Goal: Task Accomplishment & Management: Manage account settings

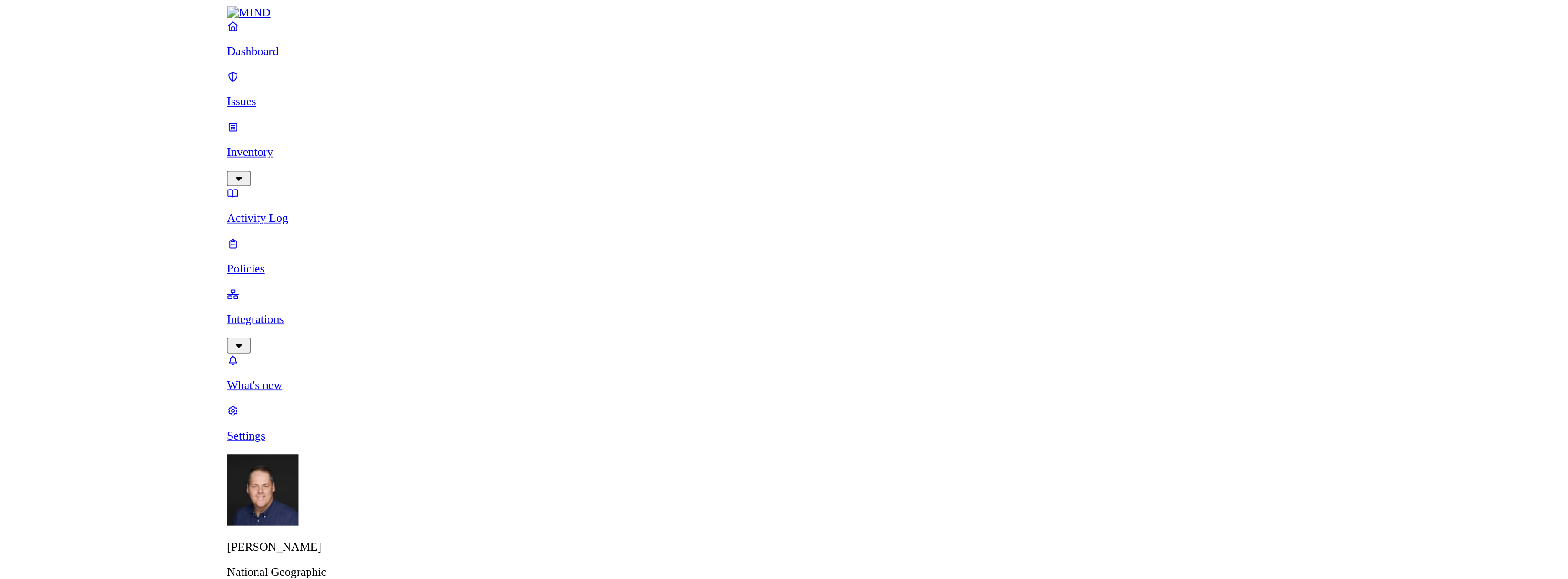
scroll to position [76, 0]
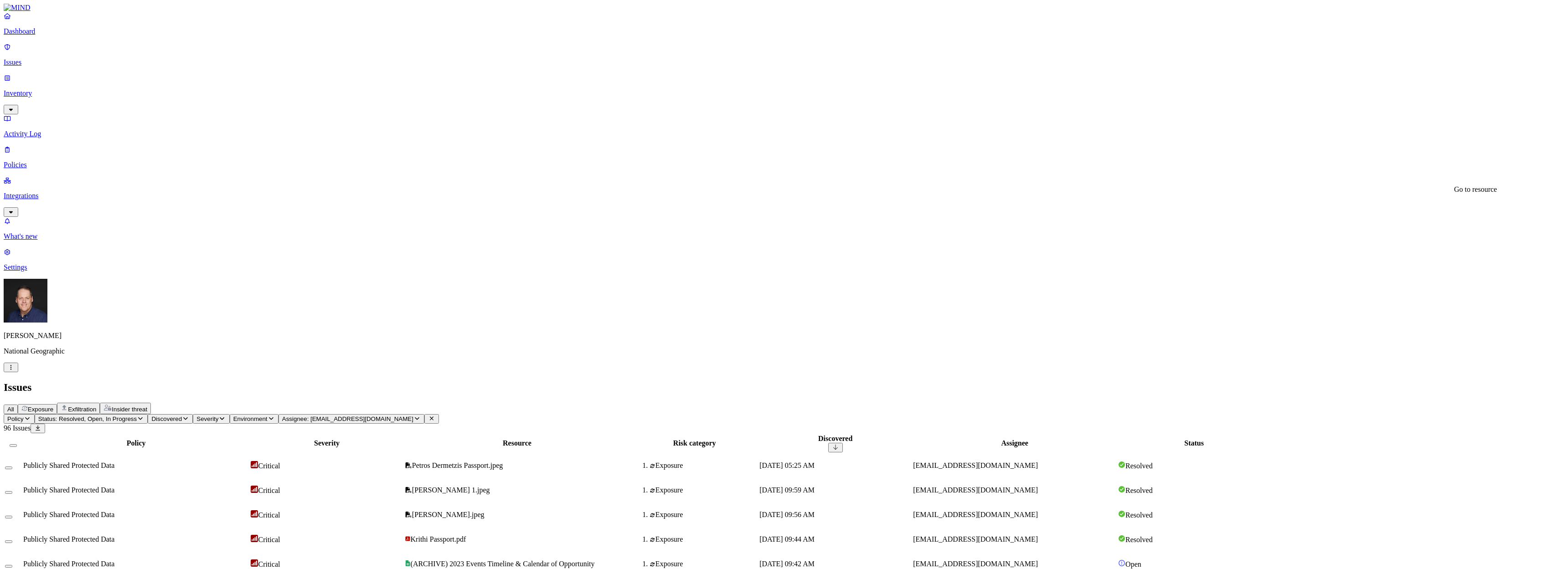
drag, startPoint x: 1435, startPoint y: 111, endPoint x: 1440, endPoint y: 111, distance: 5.0
copy div "A"
drag, startPoint x: 1506, startPoint y: 95, endPoint x: 1391, endPoint y: 92, distance: 115.0
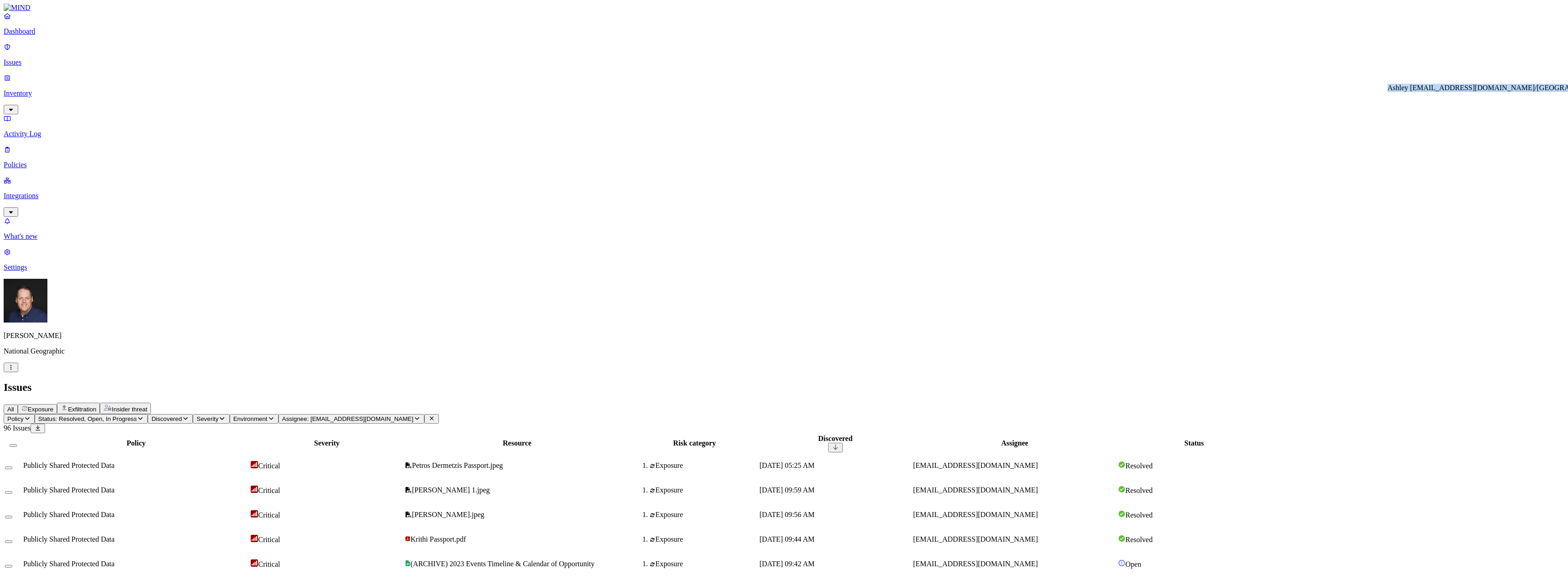
copy div "Ashley Depew/jotran@ngs.org/India Evergreen Participant Travel Form (File respo…"
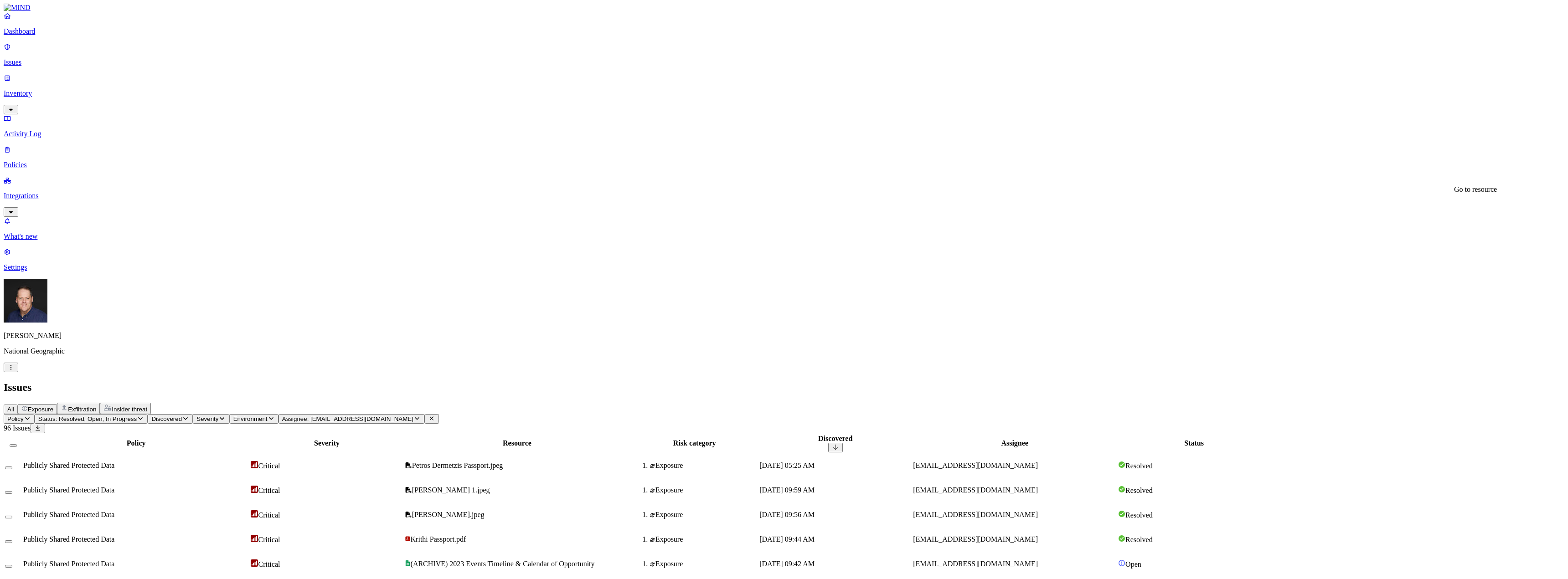
drag, startPoint x: 1514, startPoint y: 102, endPoint x: 1457, endPoint y: 95, distance: 57.4
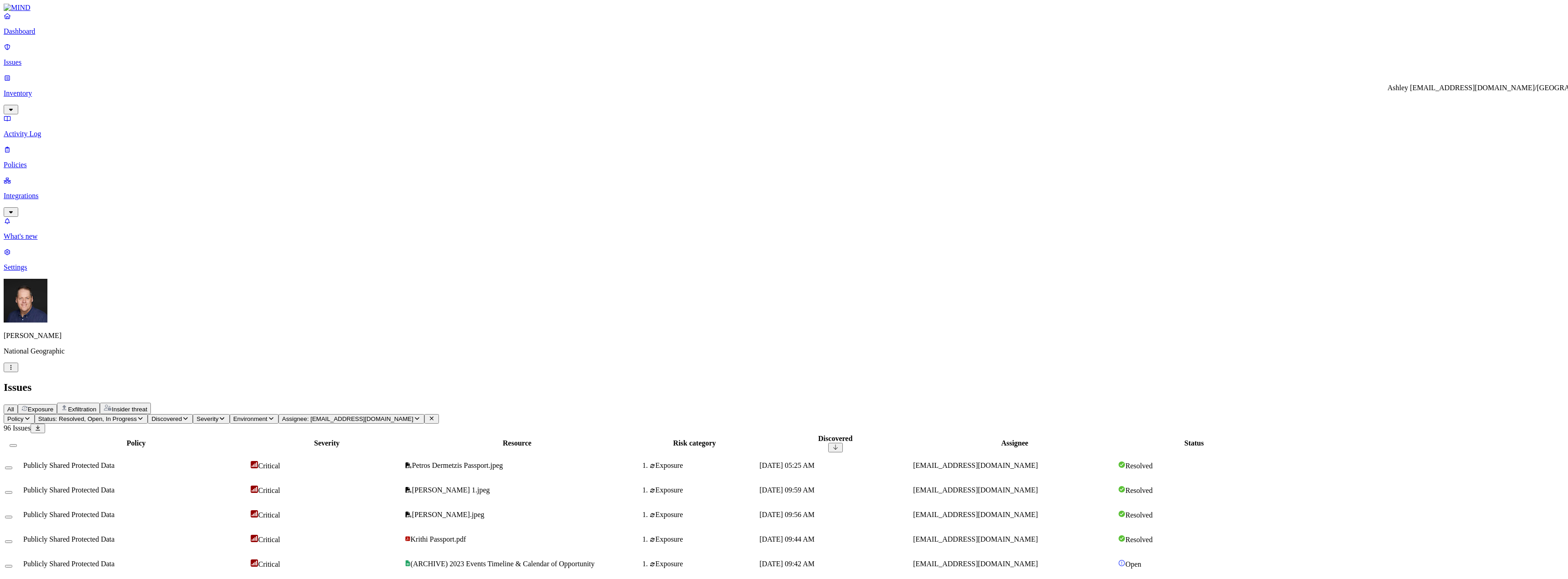
drag, startPoint x: 1511, startPoint y: 97, endPoint x: 1391, endPoint y: 90, distance: 120.2
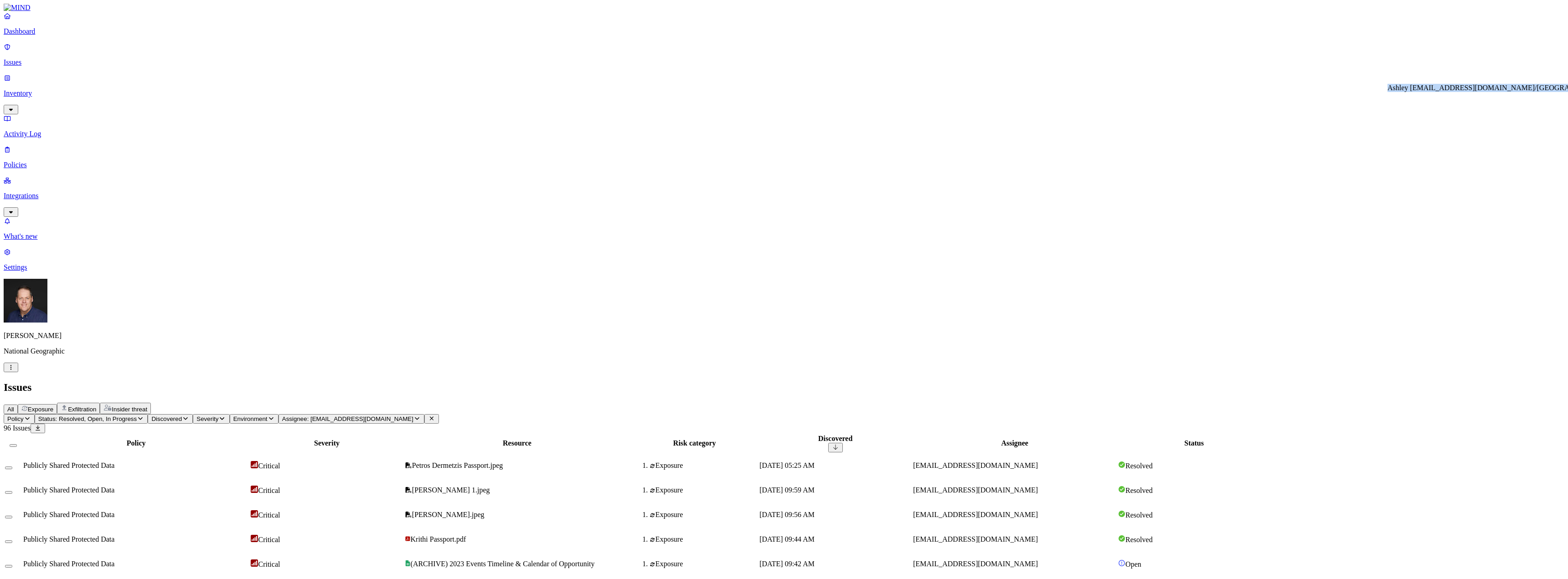
copy div "Ashley Depew/jotran@ngs.org/India Evergreen Participant Travel Form (File respo…"
drag, startPoint x: 1511, startPoint y: 99, endPoint x: 1399, endPoint y: 92, distance: 112.2
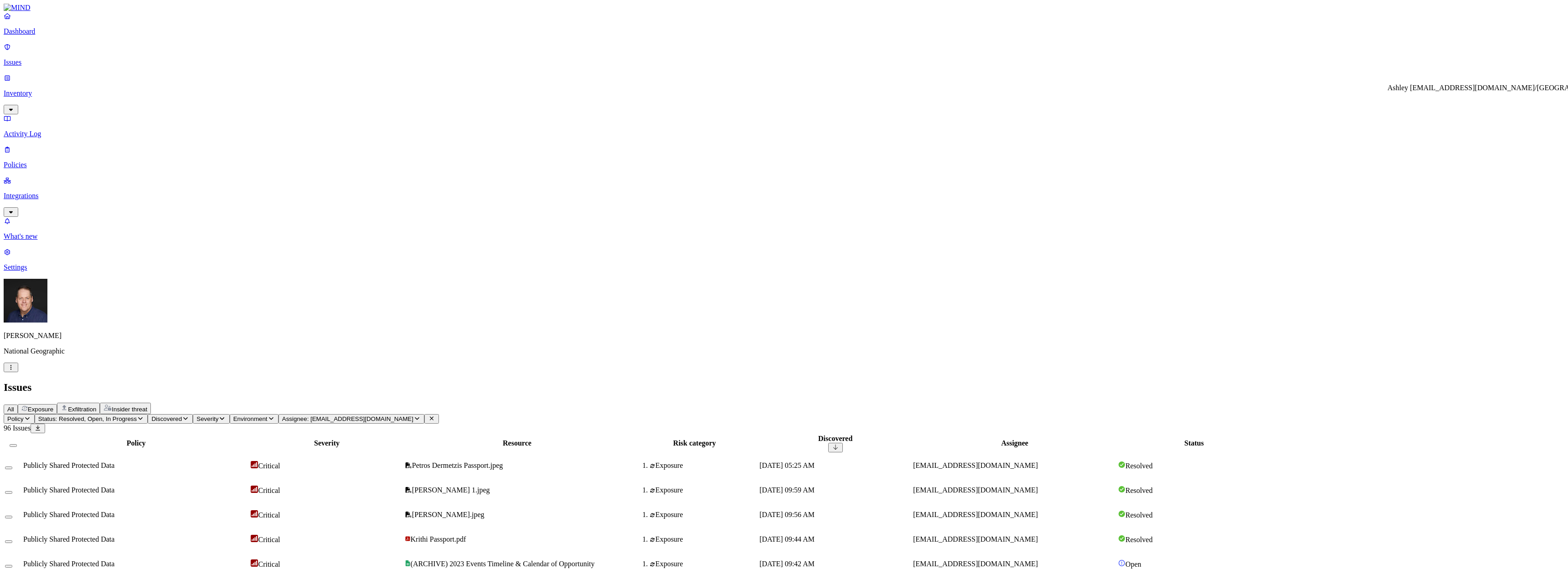
drag, startPoint x: 1522, startPoint y: 130, endPoint x: 1527, endPoint y: 124, distance: 7.8
drag, startPoint x: 1509, startPoint y: 99, endPoint x: 1388, endPoint y: 92, distance: 121.2
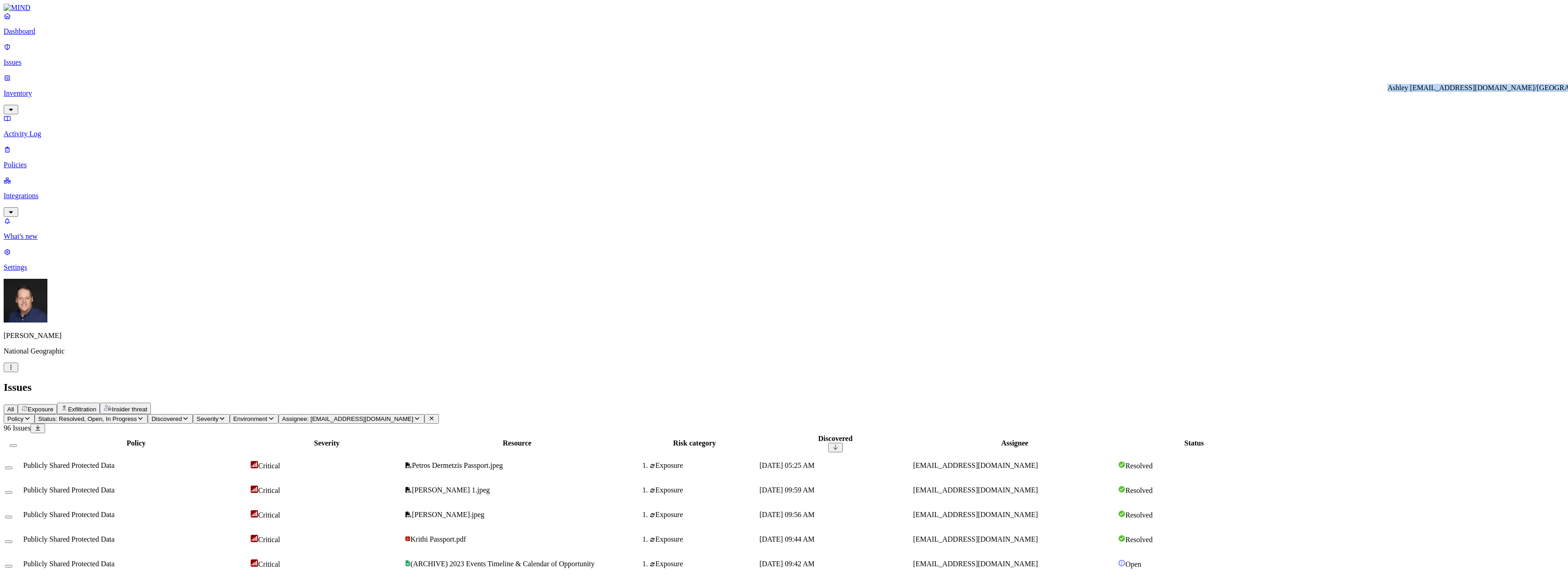
copy div "Ashley Depew/jotran@ngs.org/India Evergreen Participant Travel Form (File respo…"
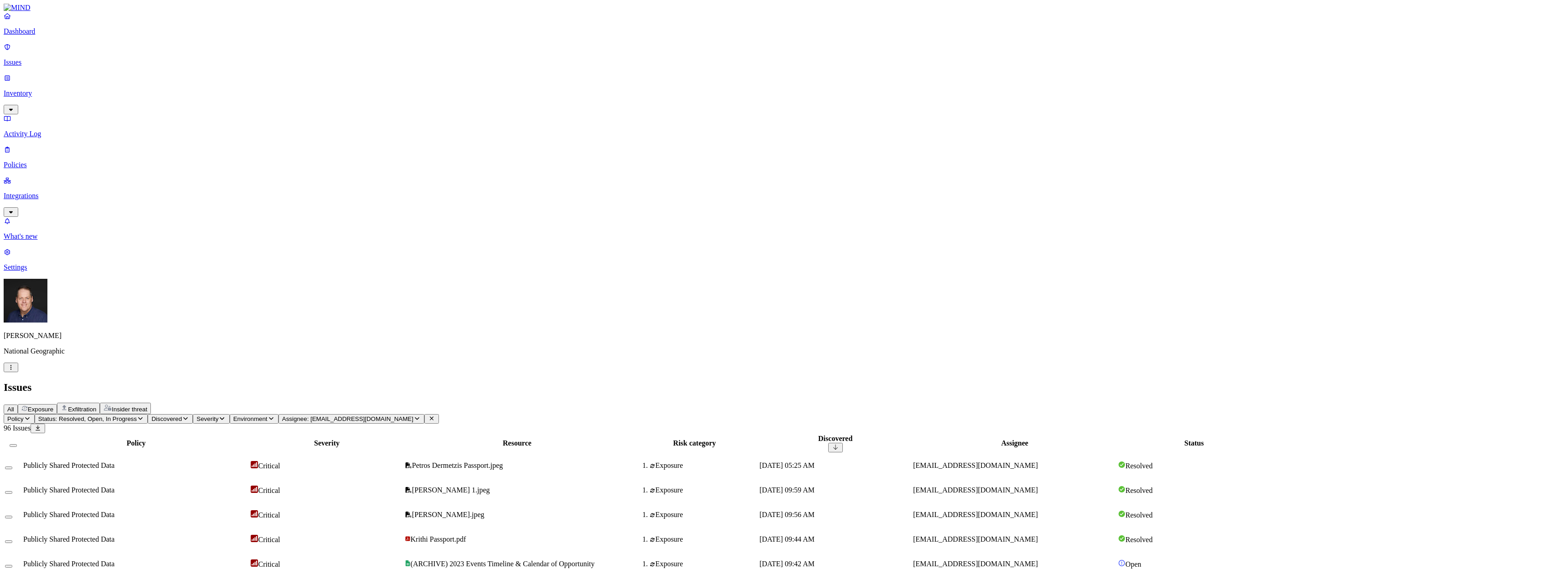
select select "Custom Reason"
drag, startPoint x: 707, startPoint y: 170, endPoint x: 688, endPoint y: 168, distance: 19.1
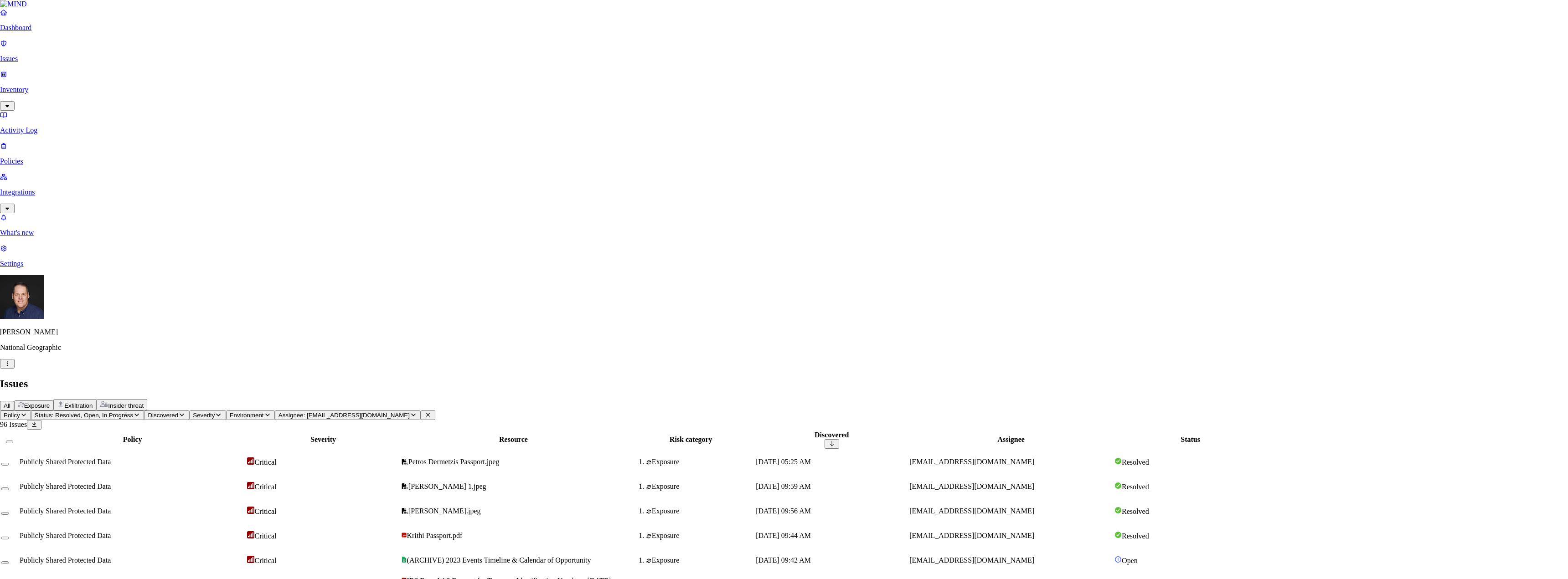
type textarea "dsdf"
select select "Issue Remediated"
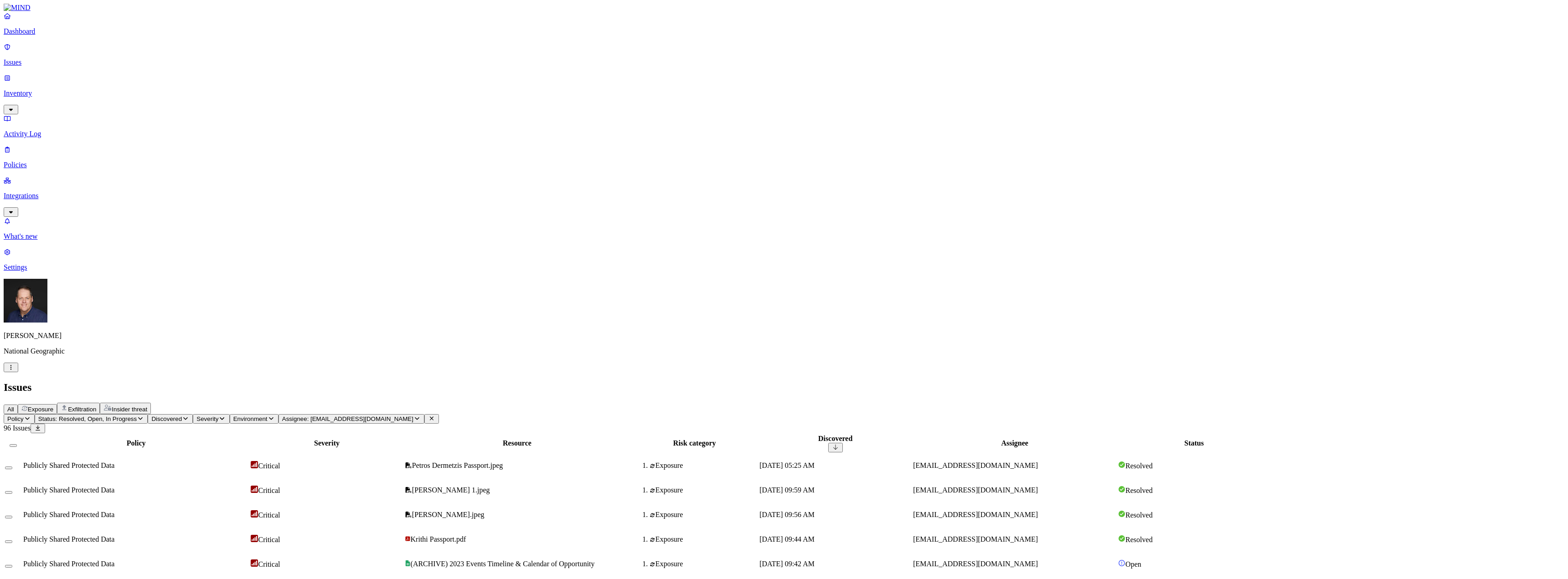
drag, startPoint x: 1306, startPoint y: 13, endPoint x: 1304, endPoint y: 35, distance: 22.1
